Goal: Task Accomplishment & Management: Use online tool/utility

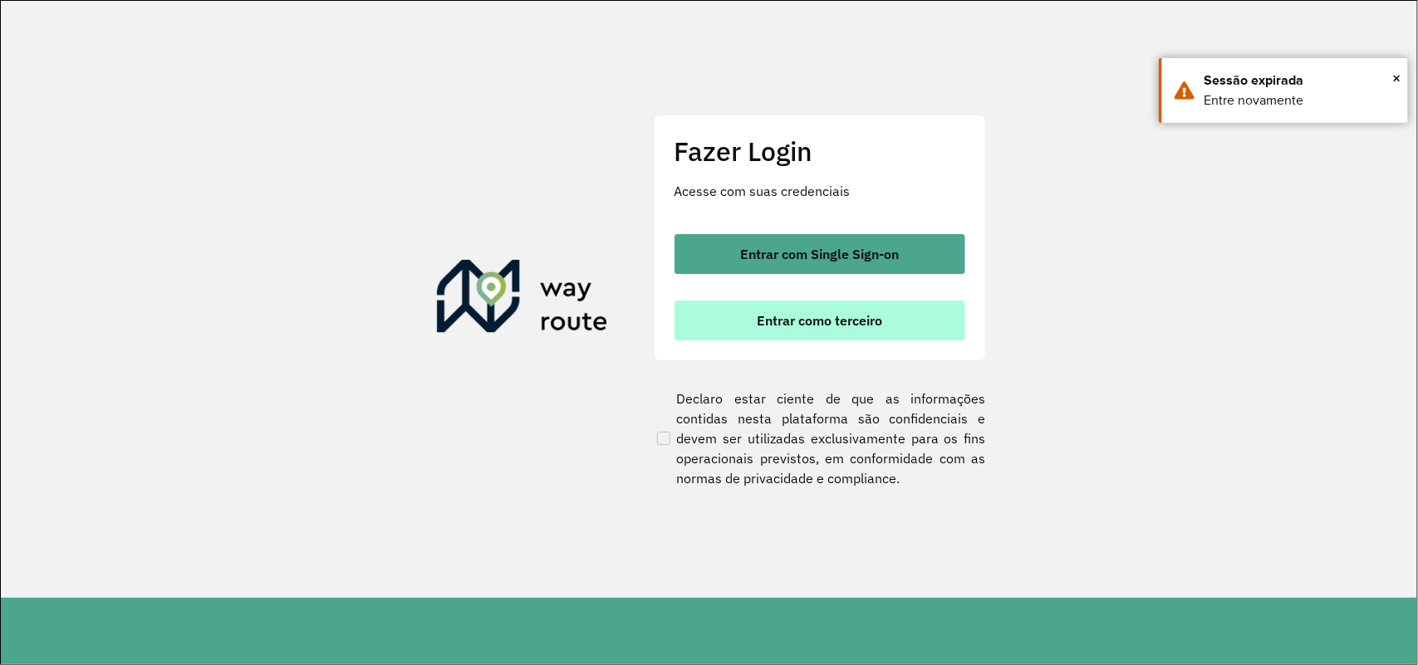
click at [827, 317] on button "Entrar como terceiro" at bounding box center [819, 321] width 291 height 40
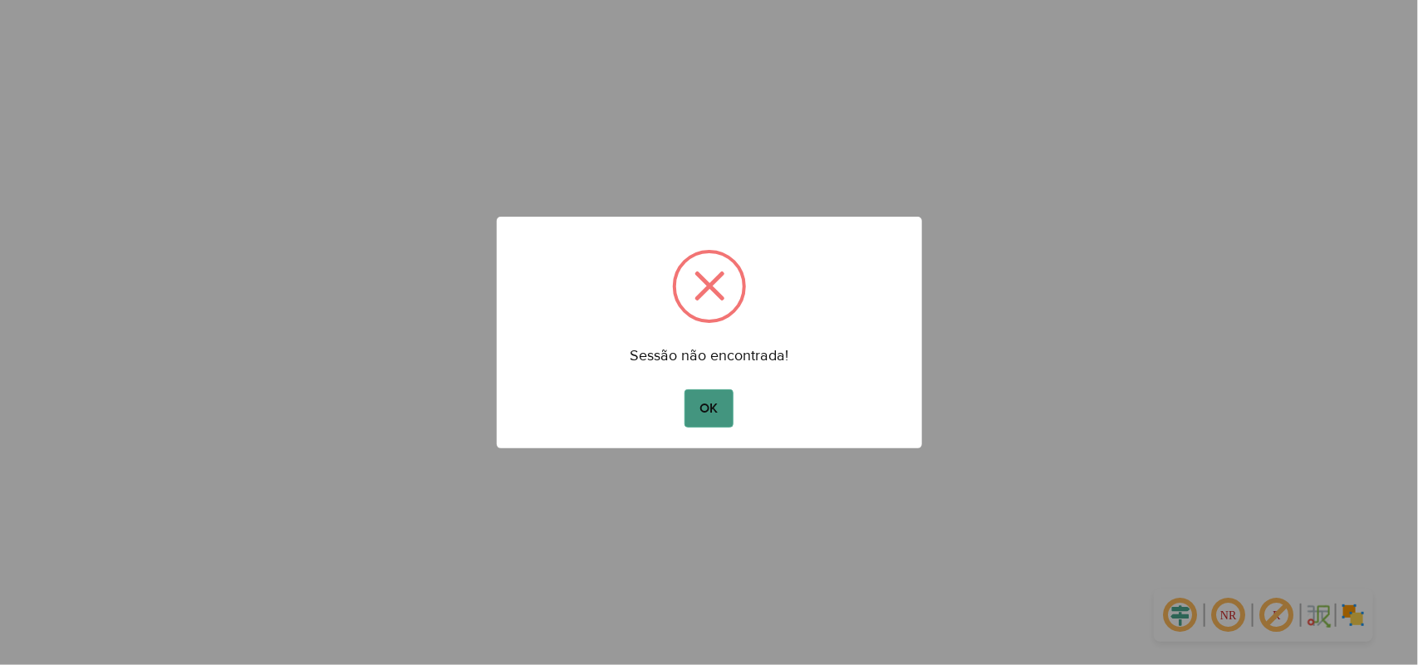
click at [718, 397] on button "OK" at bounding box center [708, 408] width 49 height 38
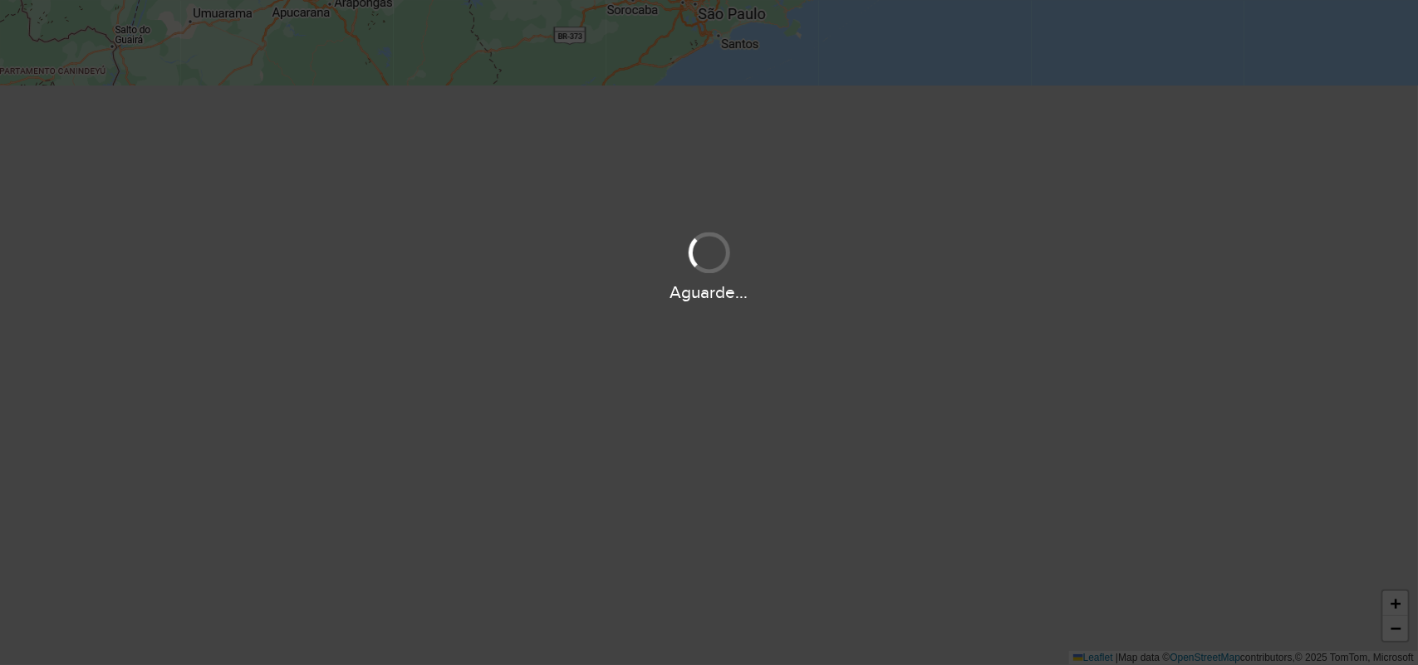
click at [712, 416] on div "Aguarde..." at bounding box center [709, 332] width 1418 height 665
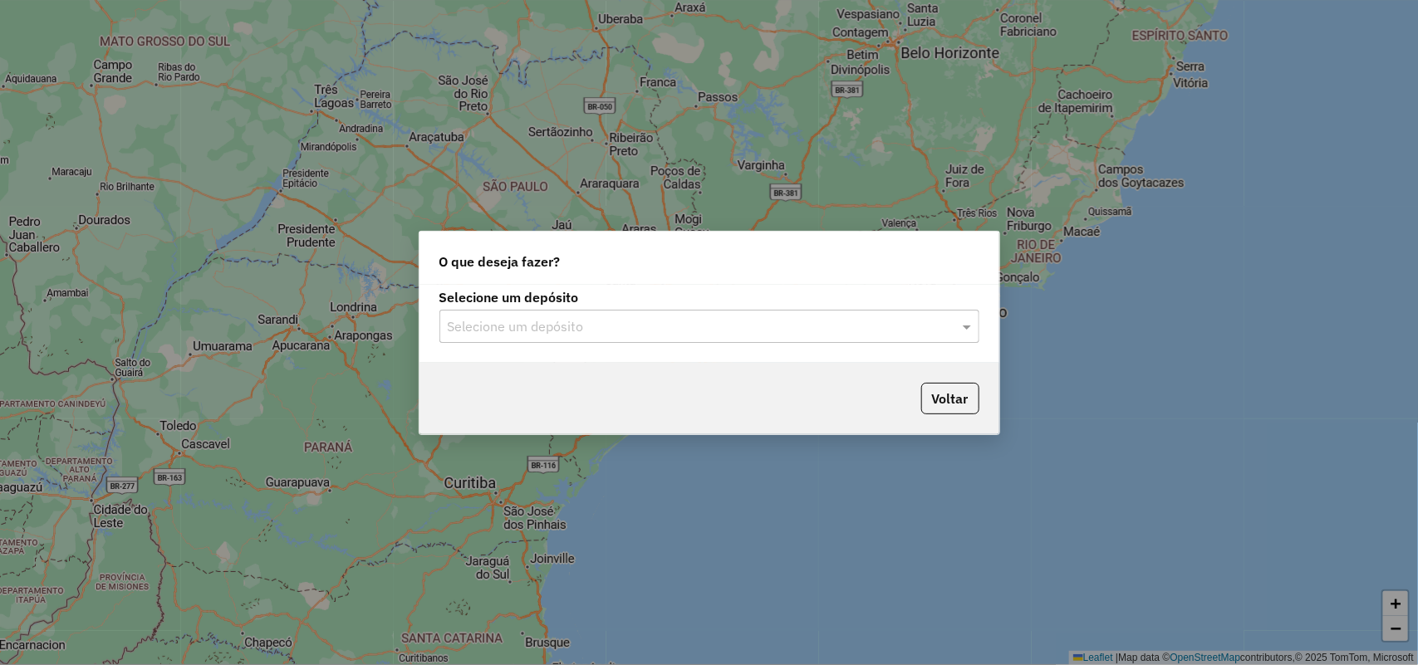
click at [731, 329] on input "text" at bounding box center [693, 327] width 490 height 20
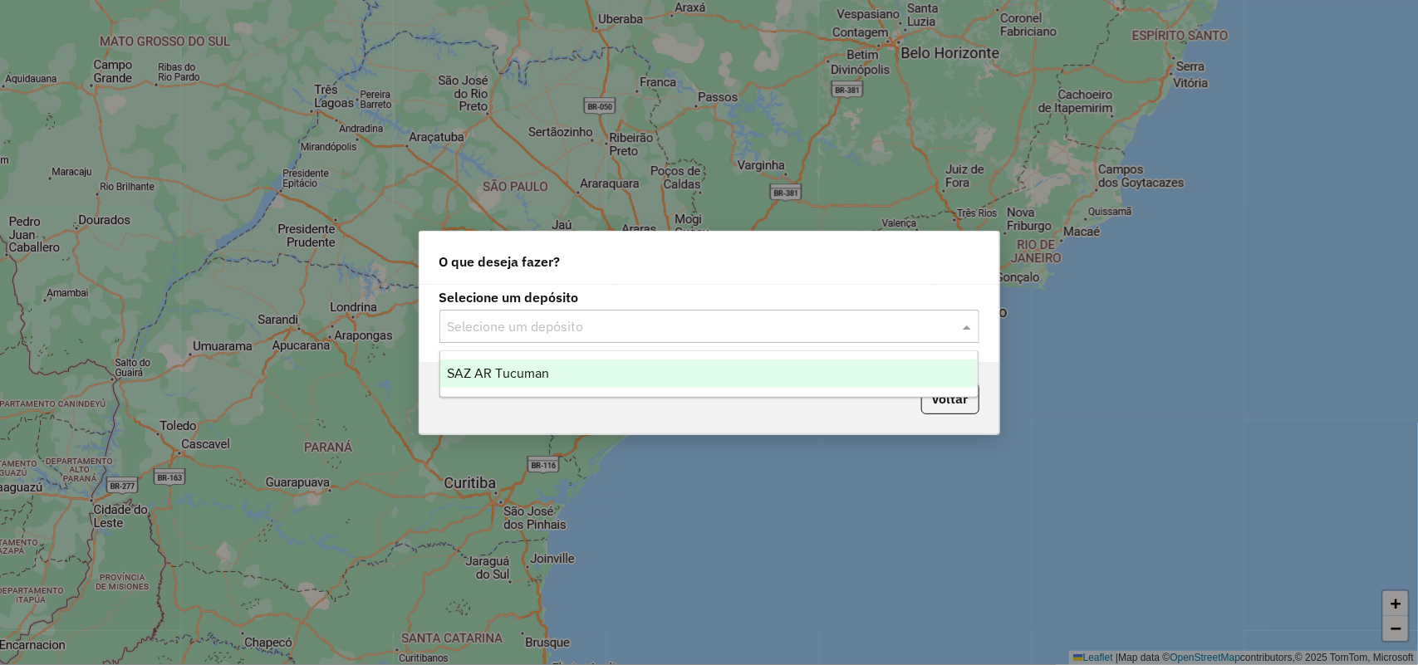
click at [660, 382] on div "SAZ AR Tucuman" at bounding box center [709, 374] width 538 height 28
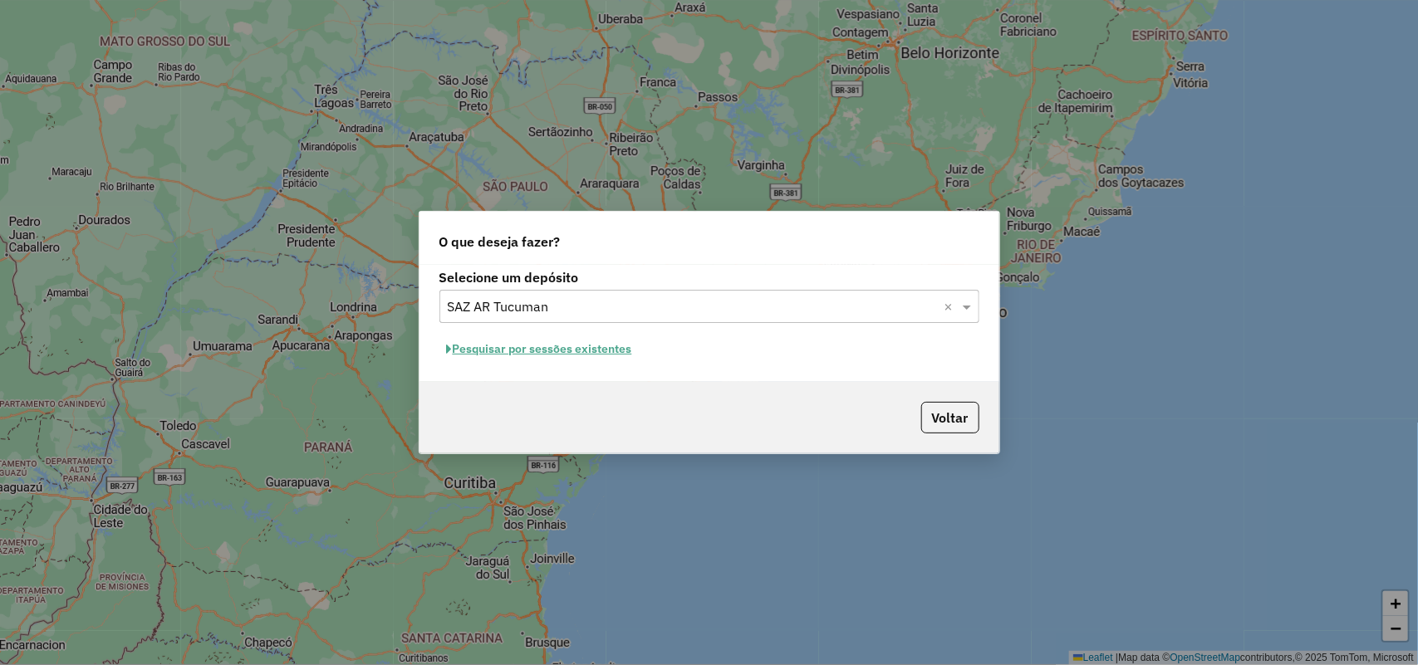
click at [592, 358] on button "Pesquisar por sessões existentes" at bounding box center [539, 349] width 200 height 26
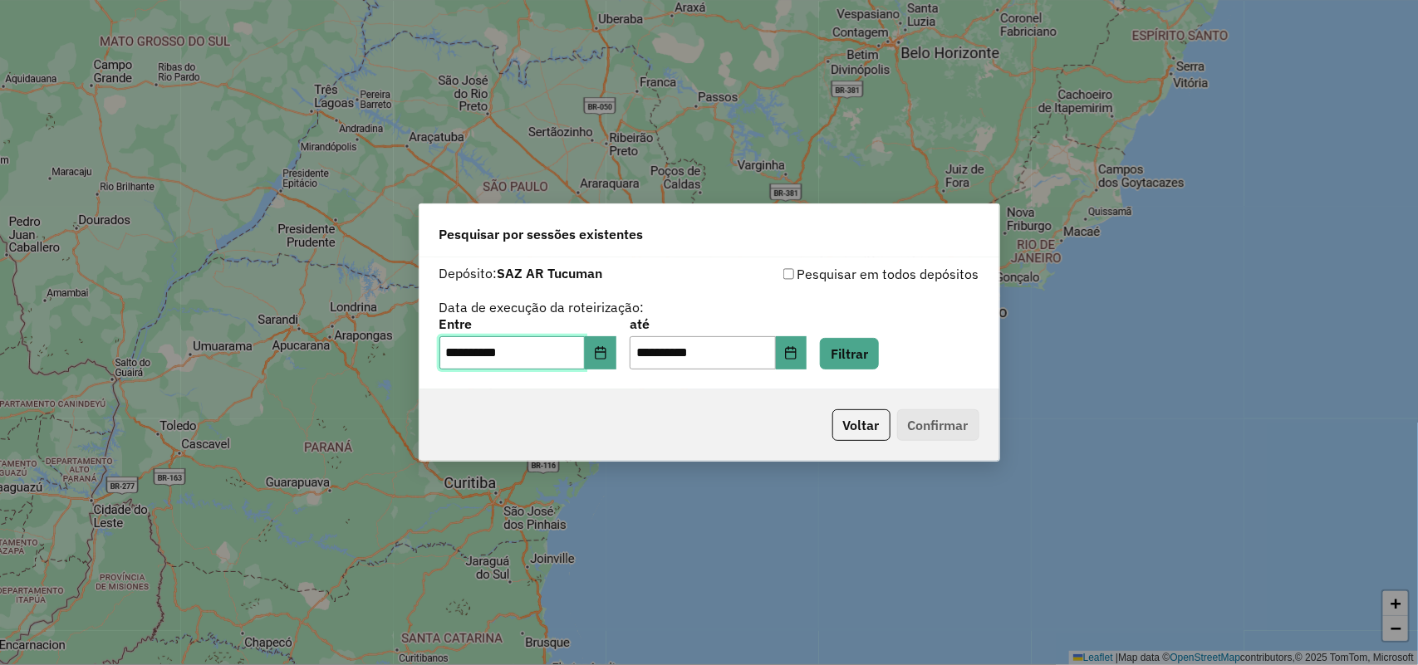
click at [585, 350] on input "**********" at bounding box center [512, 352] width 146 height 33
click at [606, 355] on icon "Choose Date" at bounding box center [600, 352] width 13 height 13
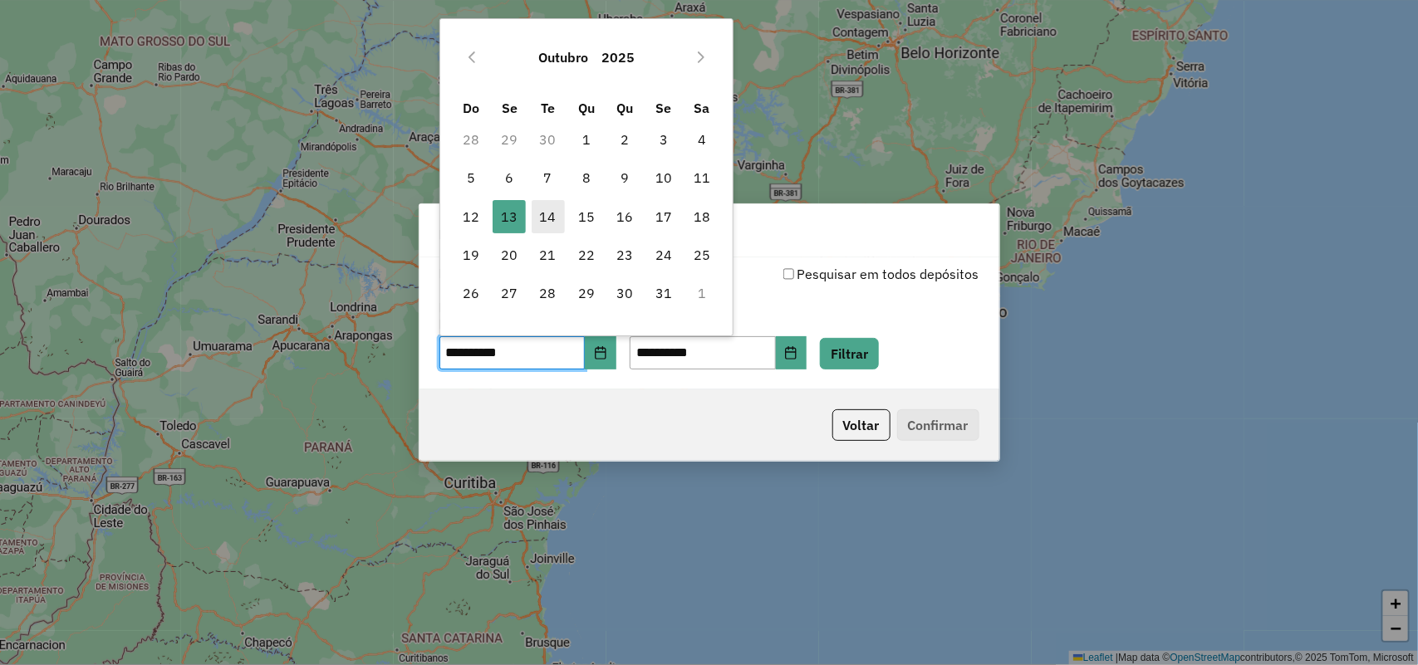
click at [556, 225] on span "14" at bounding box center [547, 216] width 33 height 33
type input "**********"
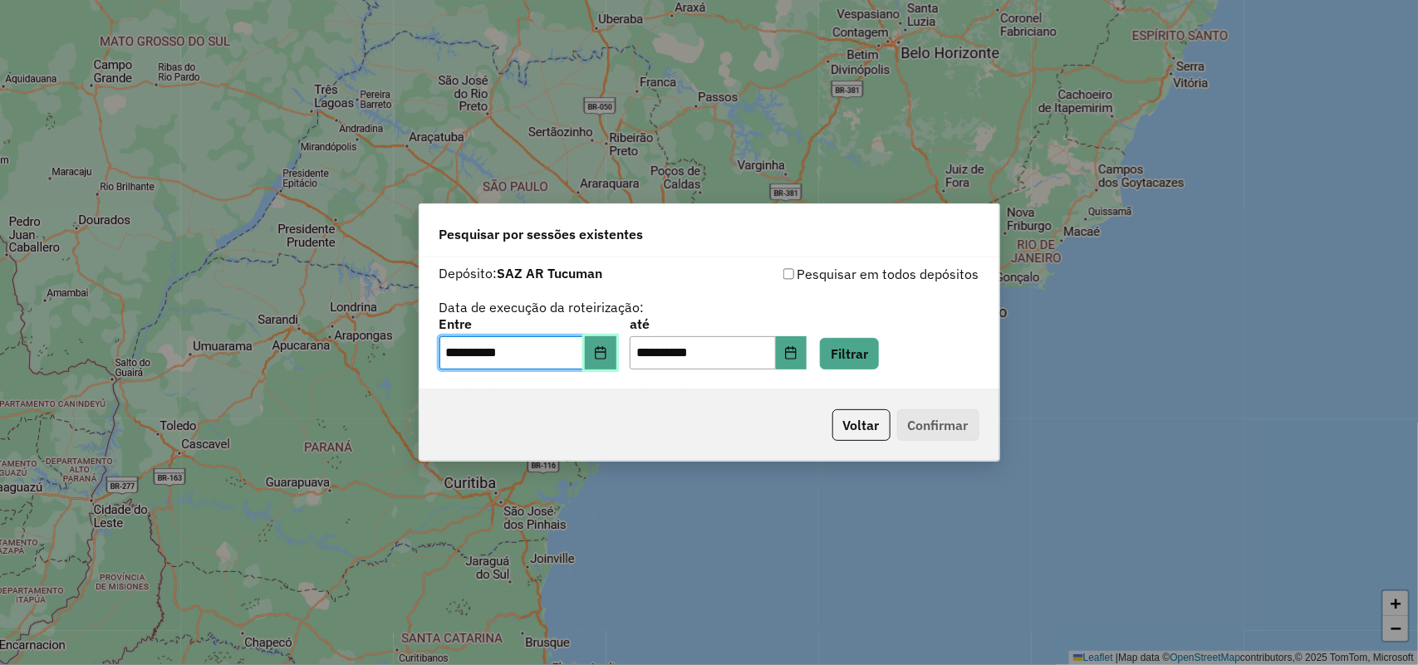
click at [607, 354] on icon "Choose Date" at bounding box center [600, 352] width 13 height 13
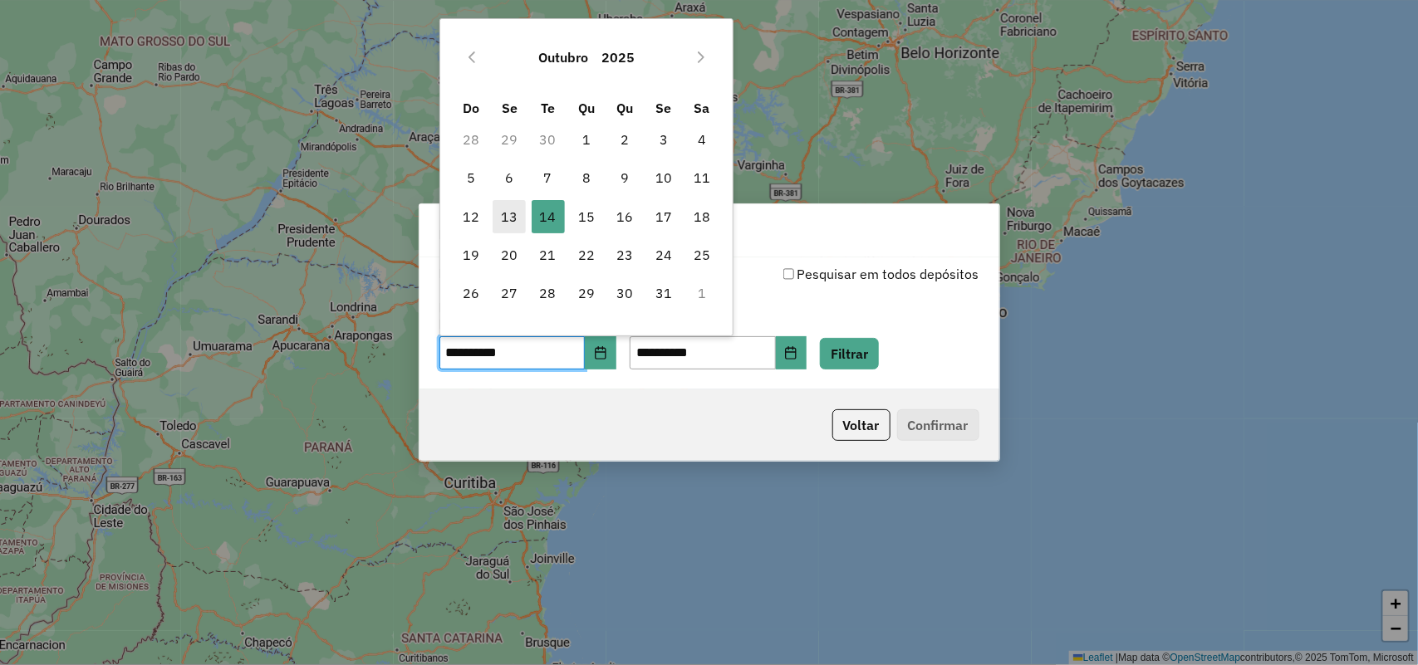
click at [505, 224] on span "13" at bounding box center [508, 216] width 33 height 33
type input "**********"
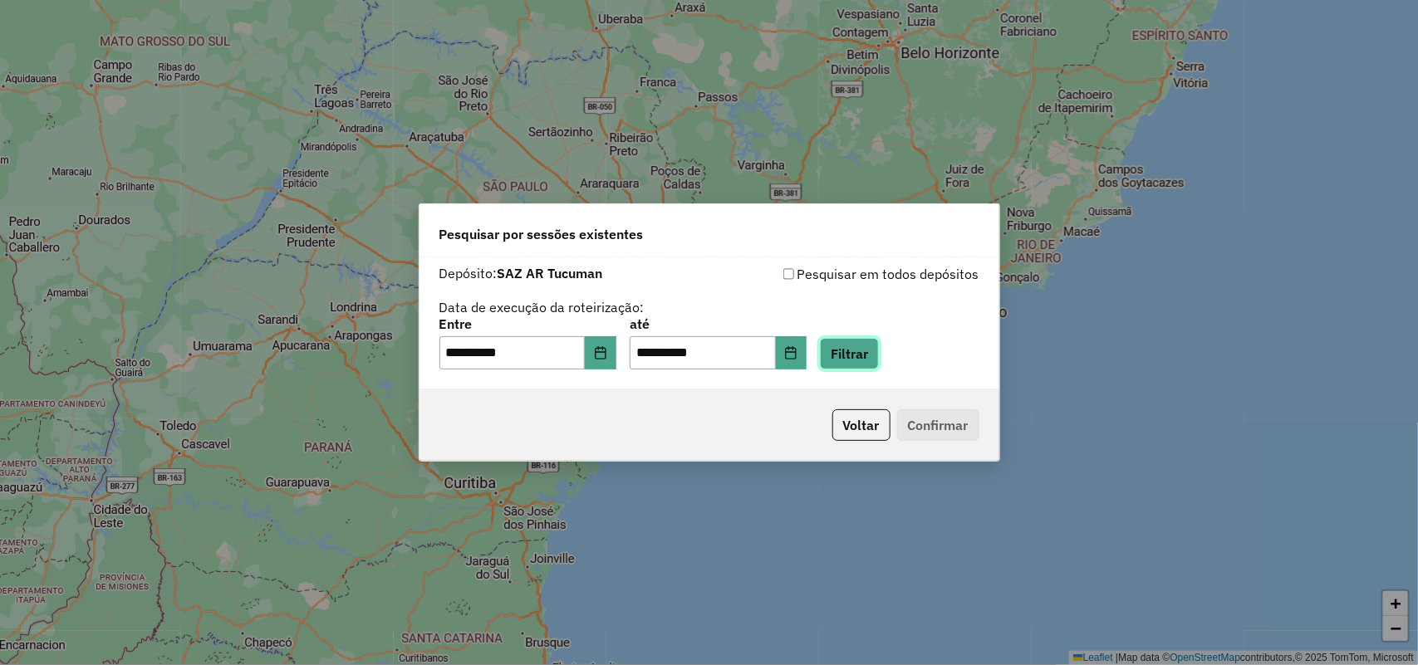
click at [879, 354] on button "Filtrar" at bounding box center [849, 354] width 59 height 32
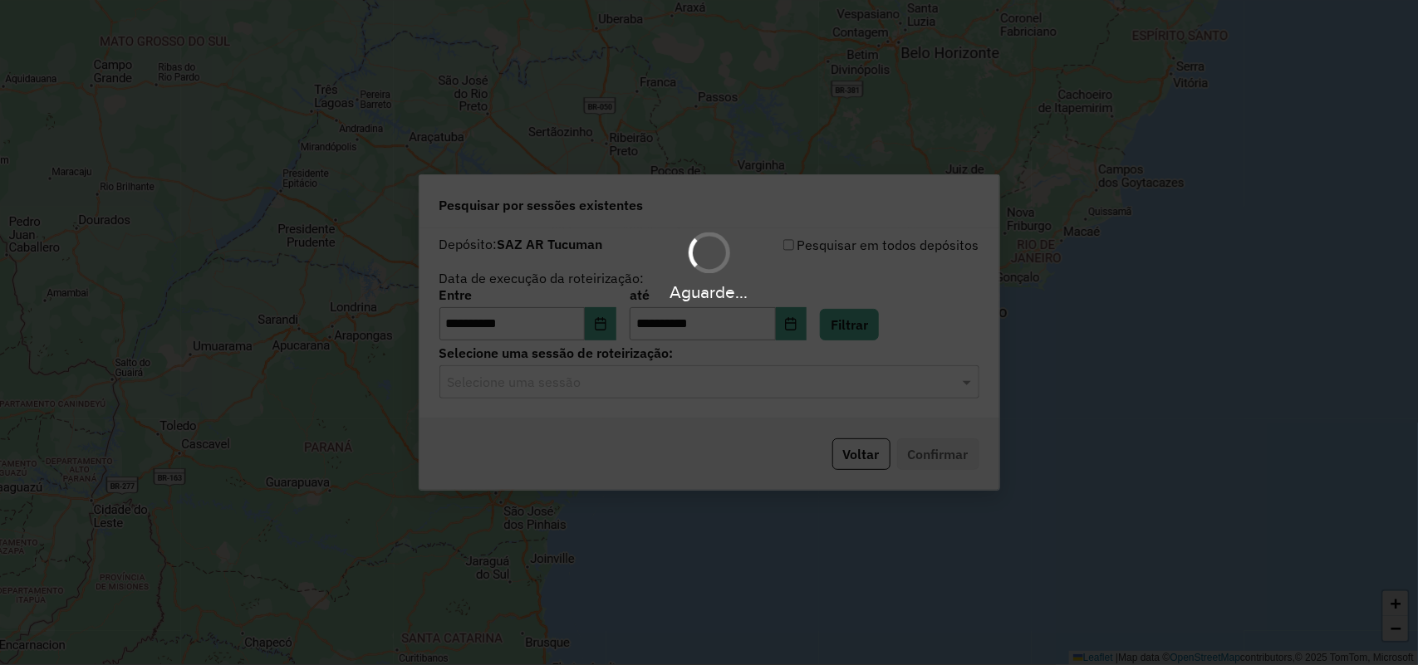
click at [816, 336] on hb-app "**********" at bounding box center [709, 332] width 1418 height 665
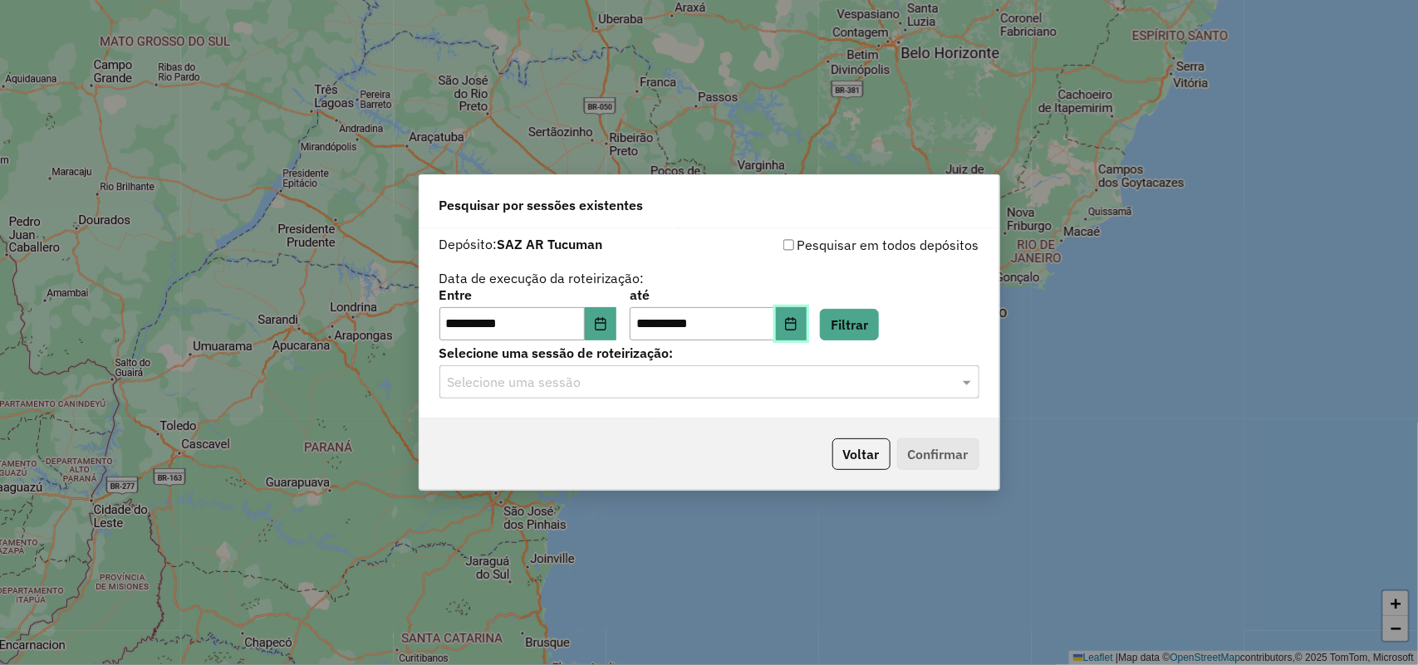
click at [807, 336] on button "Choose Date" at bounding box center [792, 323] width 32 height 33
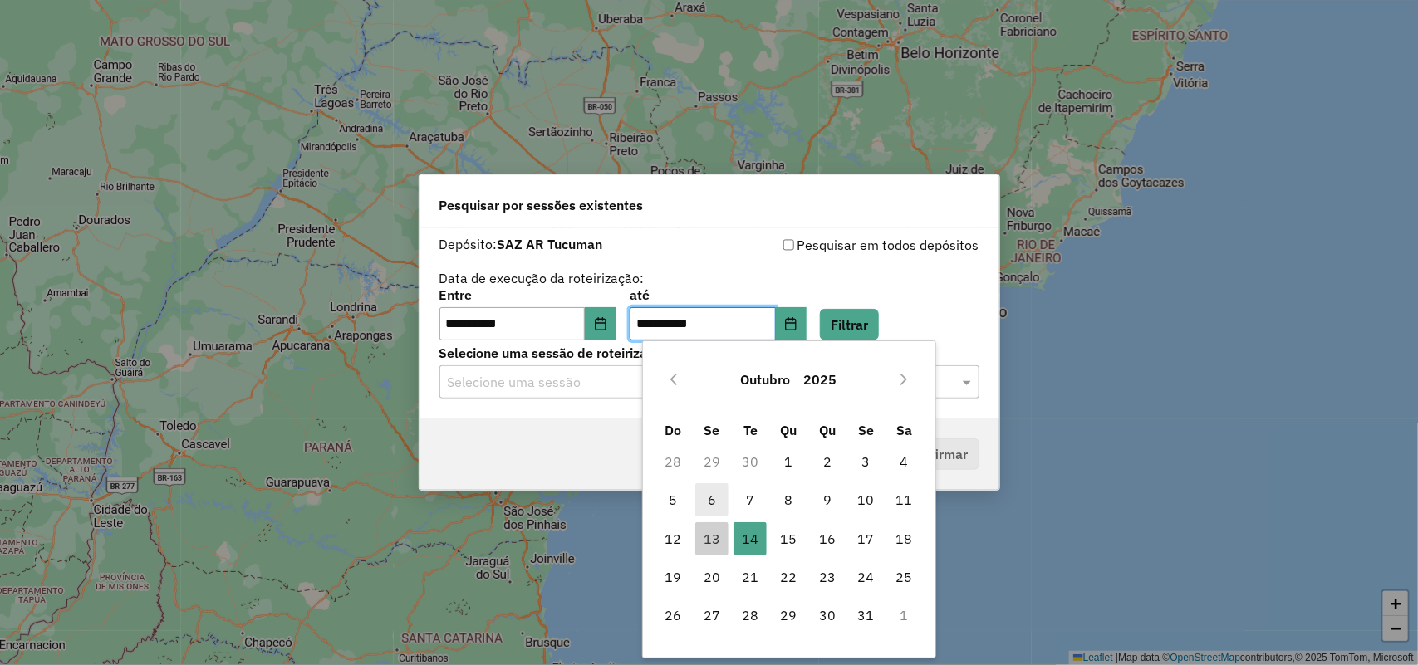
drag, startPoint x: 712, startPoint y: 530, endPoint x: 721, endPoint y: 508, distance: 23.1
click at [714, 530] on span "13" at bounding box center [711, 538] width 33 height 33
type input "**********"
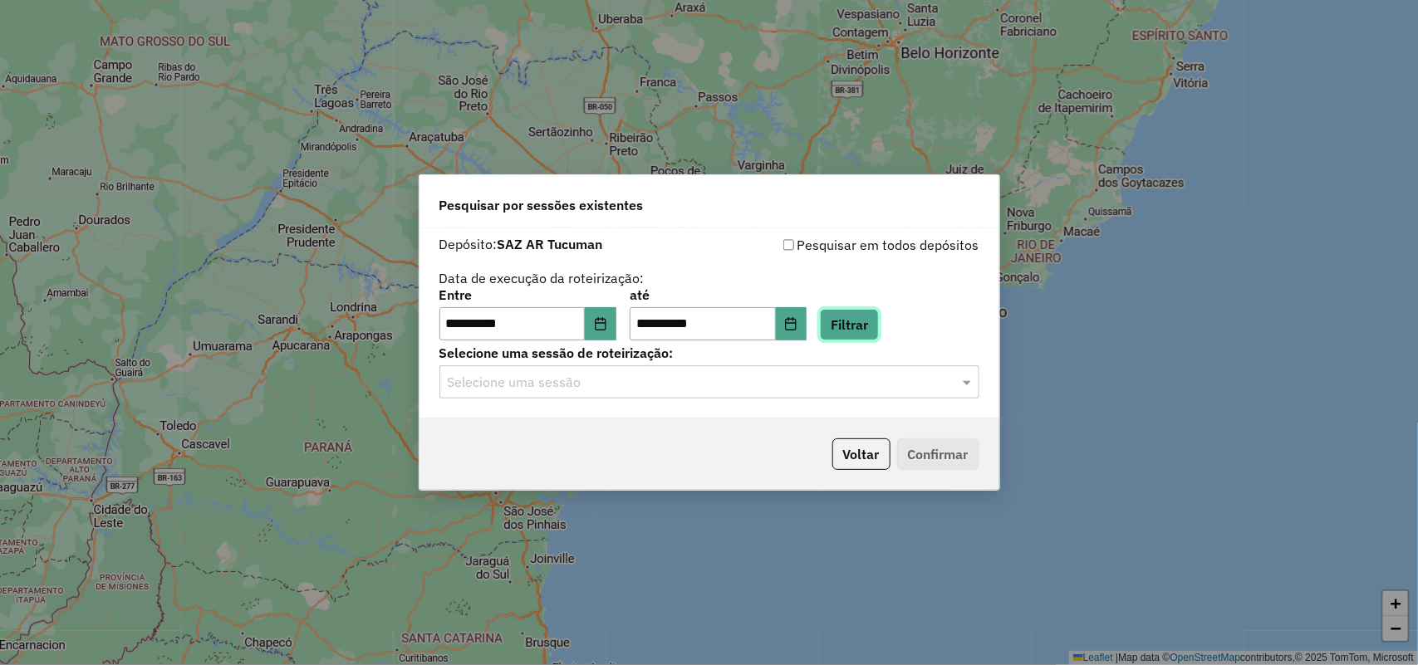
click at [874, 326] on button "Filtrar" at bounding box center [849, 325] width 59 height 32
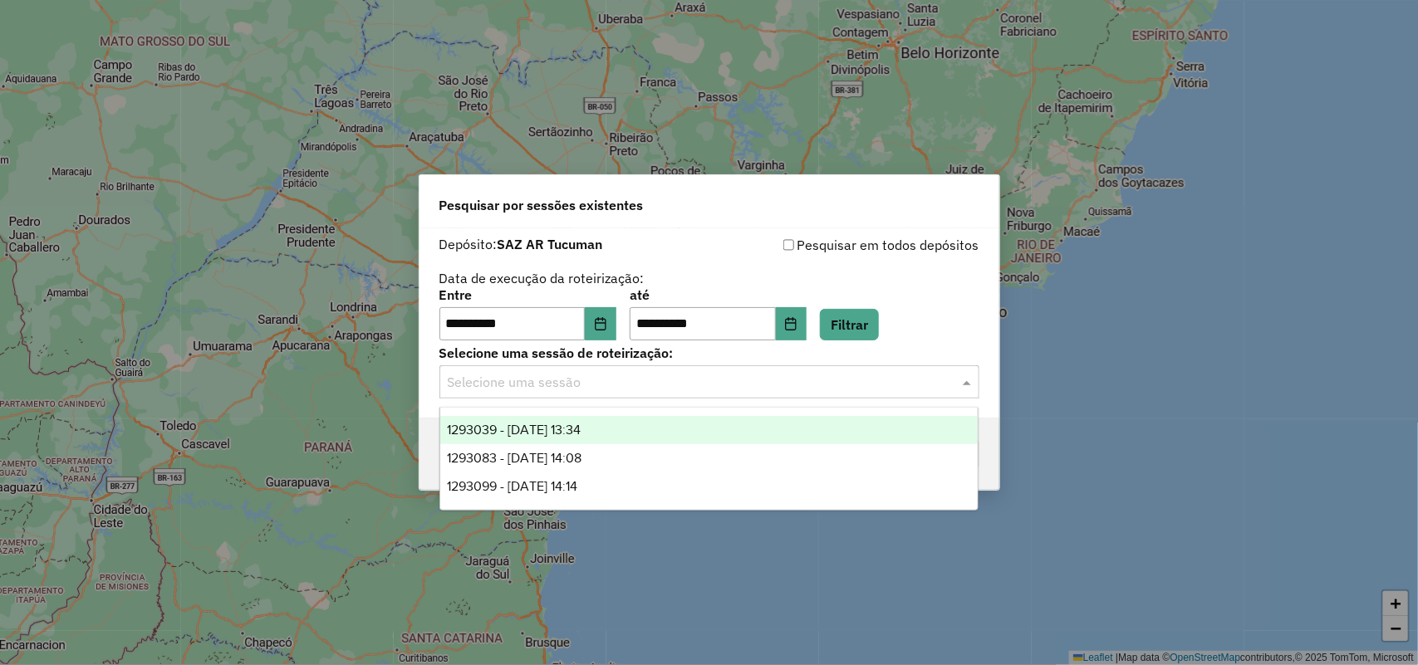
click at [831, 386] on input "text" at bounding box center [693, 383] width 490 height 20
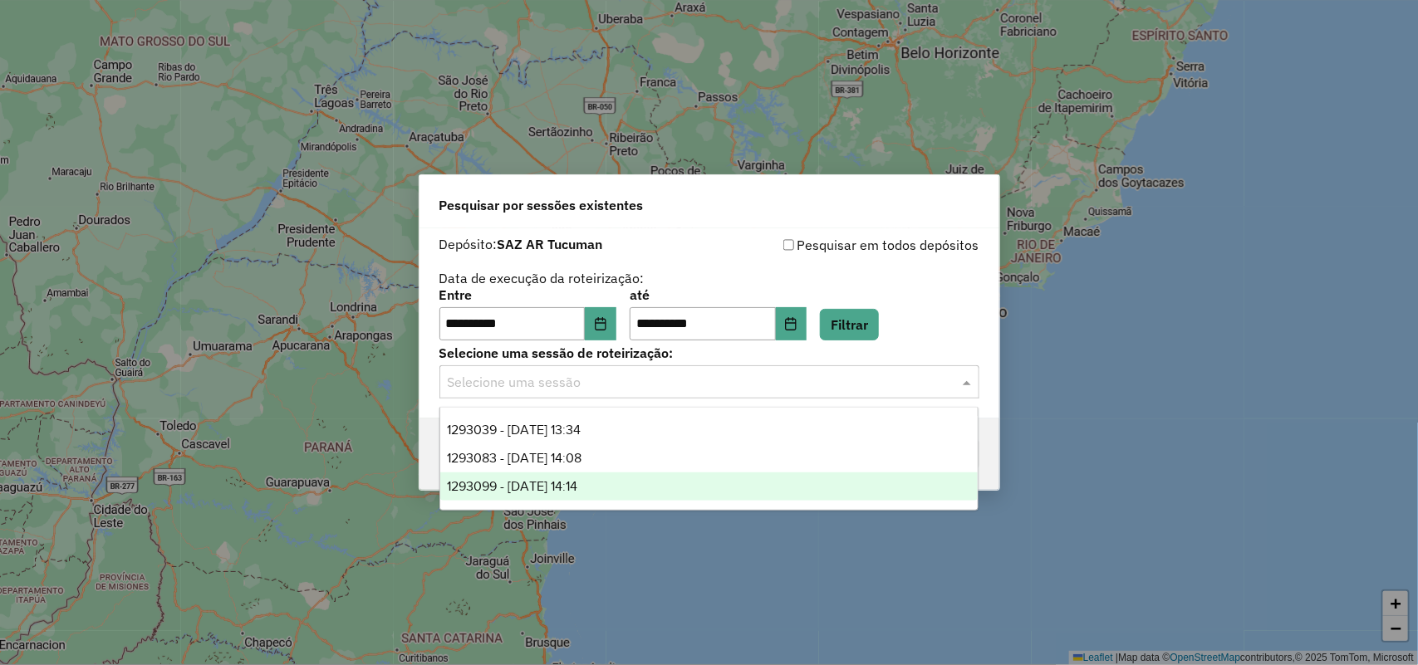
click at [711, 487] on div "1293099 - 13/10/2025 14:14" at bounding box center [709, 487] width 538 height 28
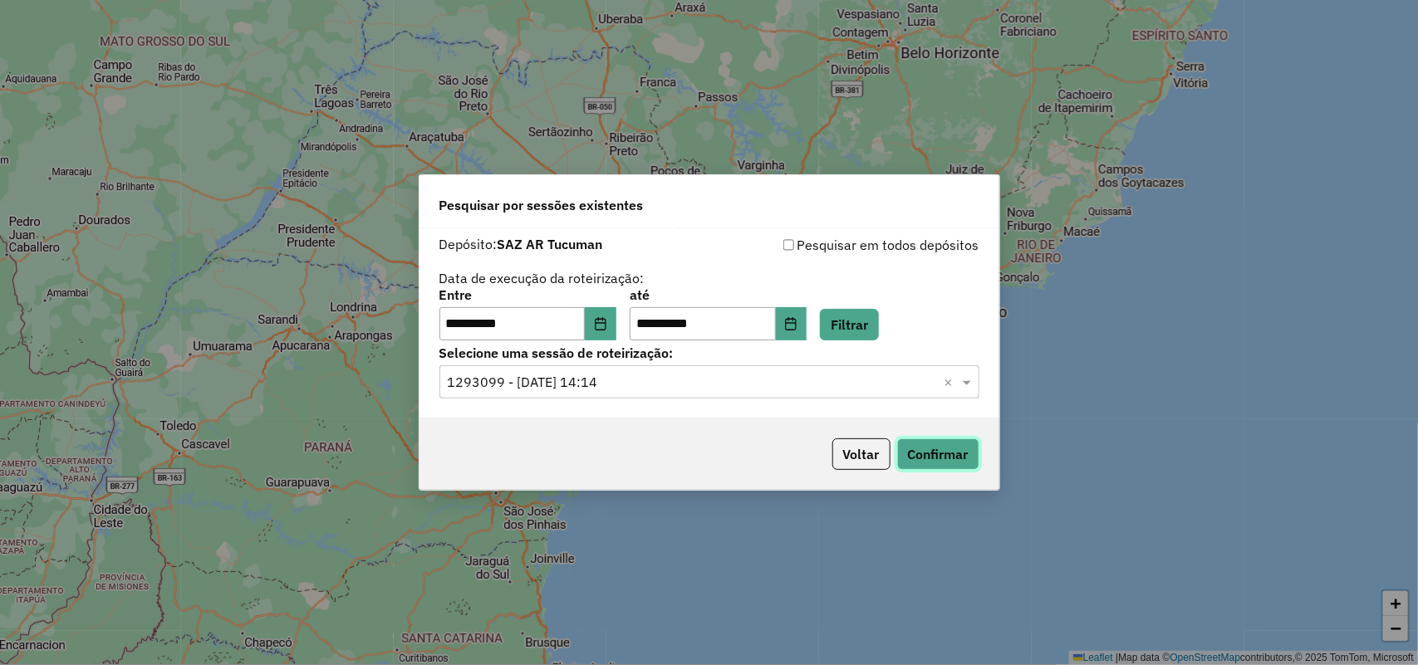
click at [952, 457] on button "Confirmar" at bounding box center [938, 454] width 82 height 32
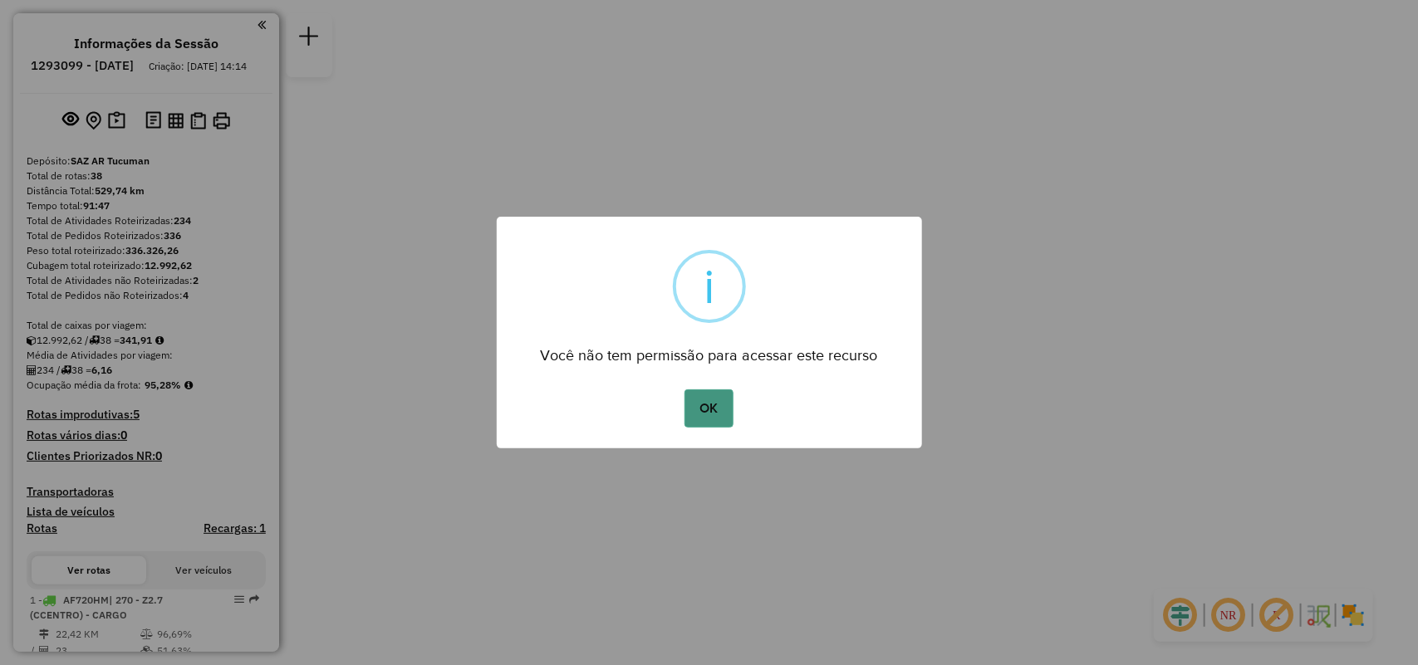
click at [721, 407] on button "OK" at bounding box center [708, 408] width 49 height 38
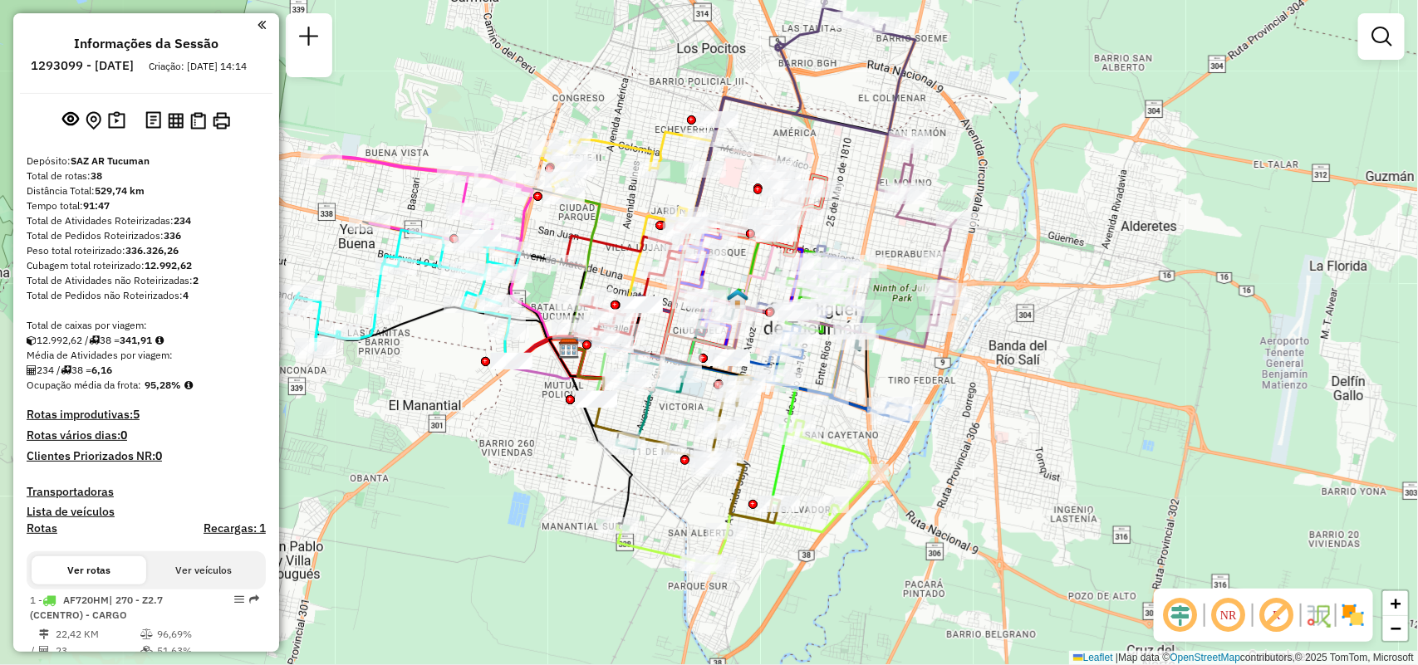
drag, startPoint x: 723, startPoint y: 357, endPoint x: 840, endPoint y: 321, distance: 121.6
click at [840, 321] on icon at bounding box center [841, 246] width 229 height 223
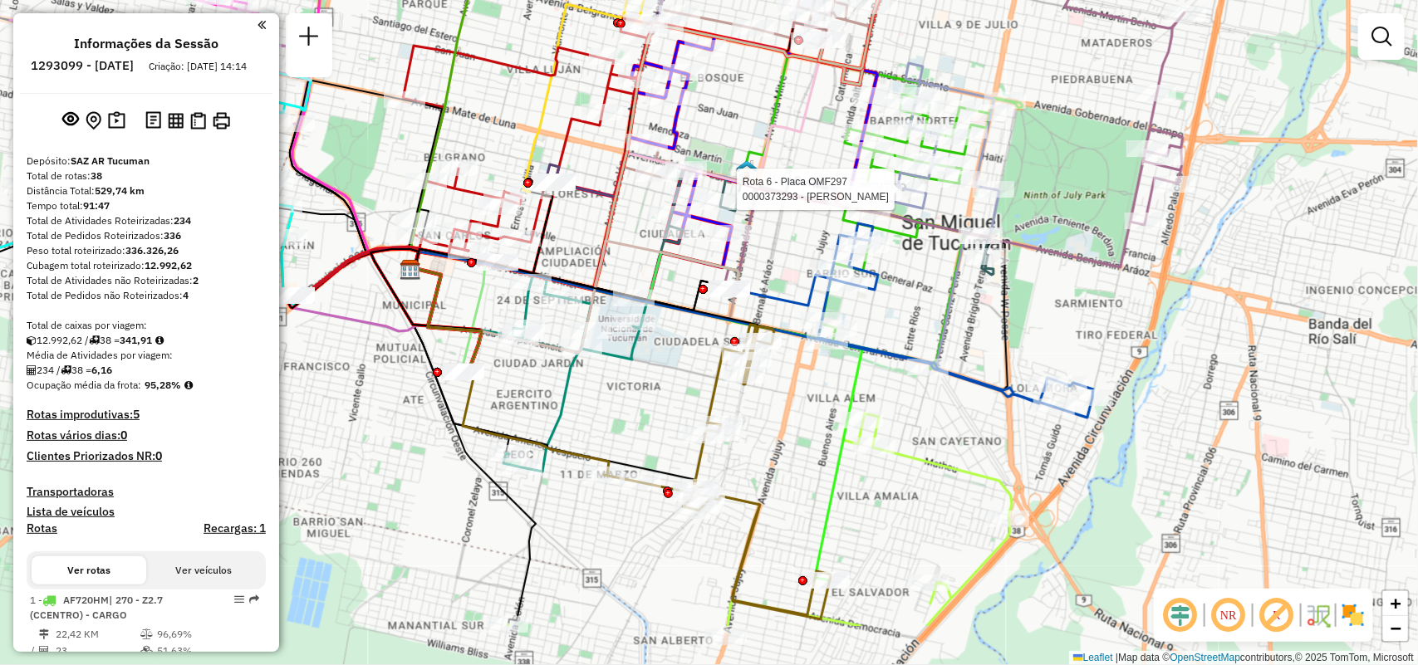
drag, startPoint x: 884, startPoint y: 476, endPoint x: 992, endPoint y: 370, distance: 151.5
click at [992, 370] on div "Rota 6 - Placa OMF297 0000373293 - WILK [PERSON_NAME] de atendimento Grade de a…" at bounding box center [709, 332] width 1418 height 665
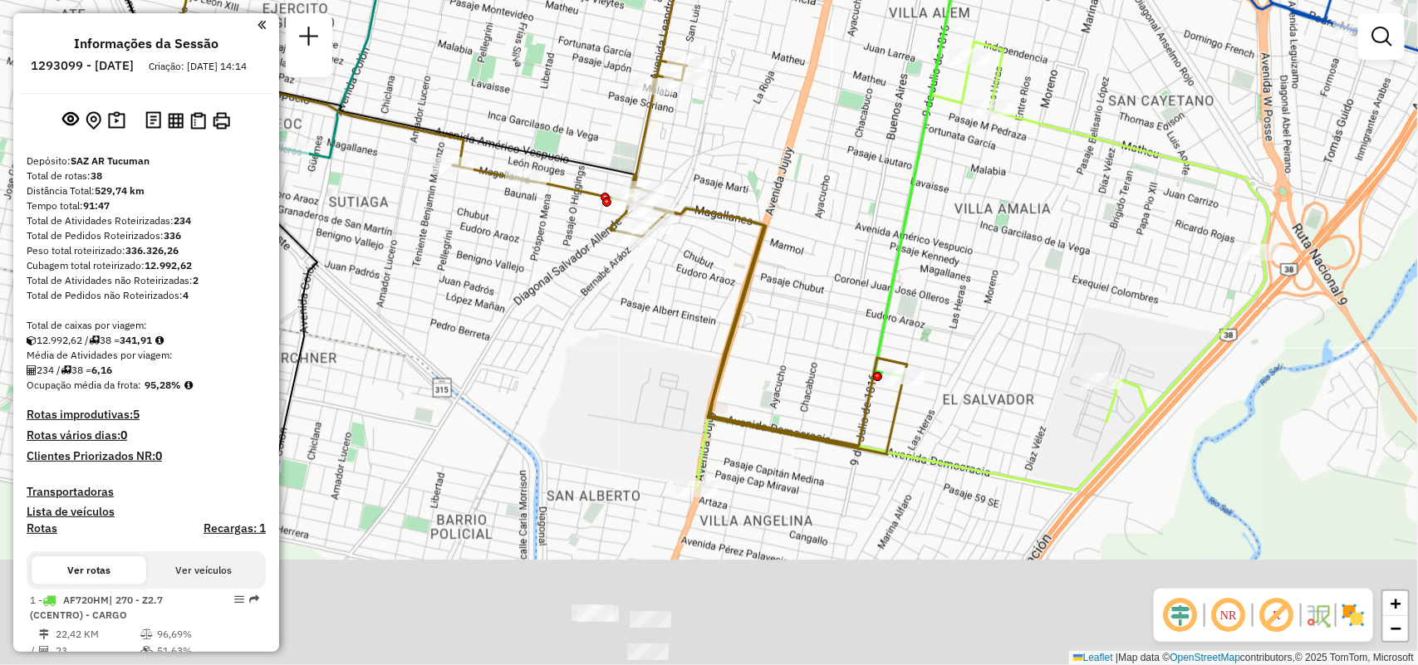
drag, startPoint x: 1070, startPoint y: 256, endPoint x: 997, endPoint y: 134, distance: 141.8
click at [1072, 117] on div "Rota 6 - Placa OMF297 0000373293 - WILK [PERSON_NAME] de atendimento Grade de a…" at bounding box center [709, 332] width 1418 height 665
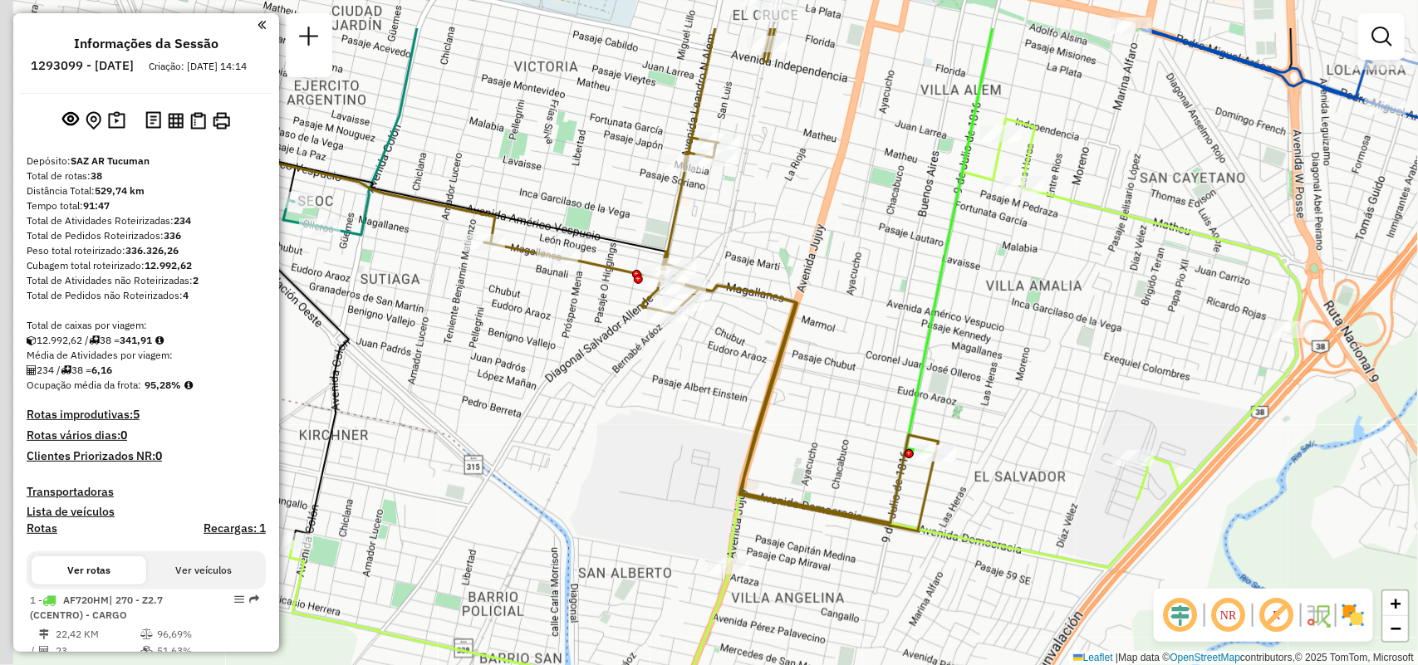
drag, startPoint x: 999, startPoint y: 223, endPoint x: 1082, endPoint y: 359, distance: 159.5
click at [1068, 359] on div "Rota 6 - Placa OMF297 0000373293 - WILK [PERSON_NAME] de atendimento Grade de a…" at bounding box center [709, 332] width 1418 height 665
